Goal: Complete application form

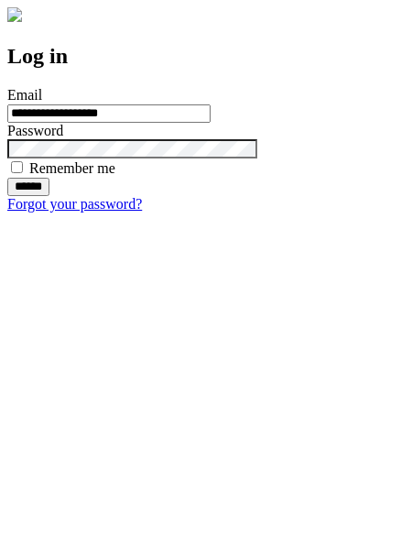
type input "**********"
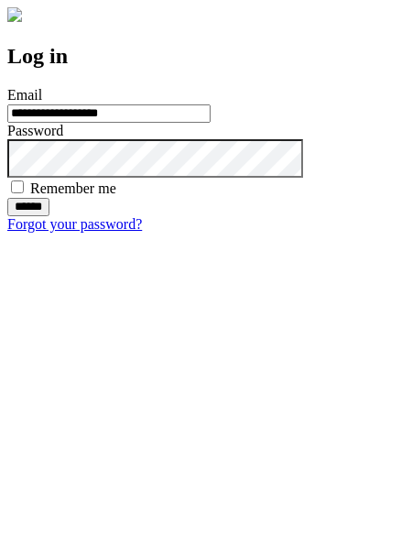
click at [49, 216] on input "******" at bounding box center [28, 207] width 42 height 18
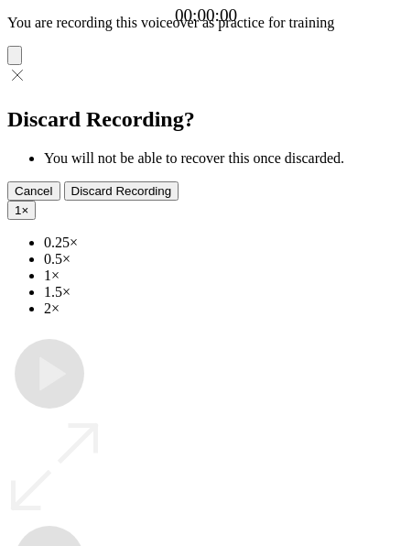
type input "**********"
